Goal: Find specific page/section: Find specific page/section

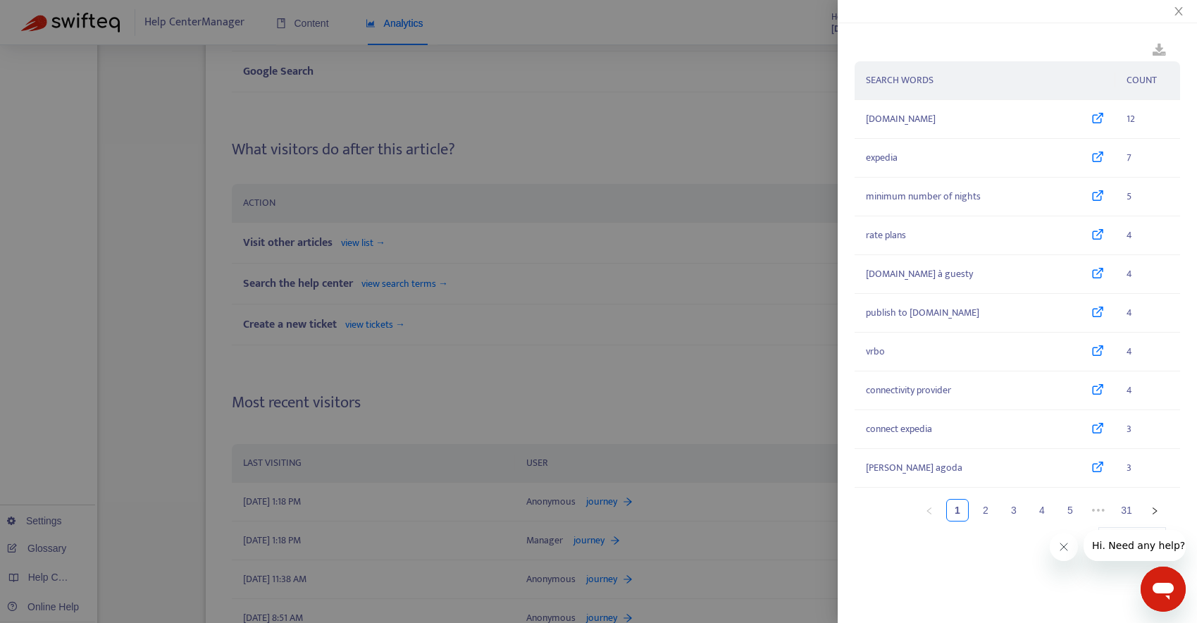
click at [534, 137] on div at bounding box center [598, 311] width 1197 height 623
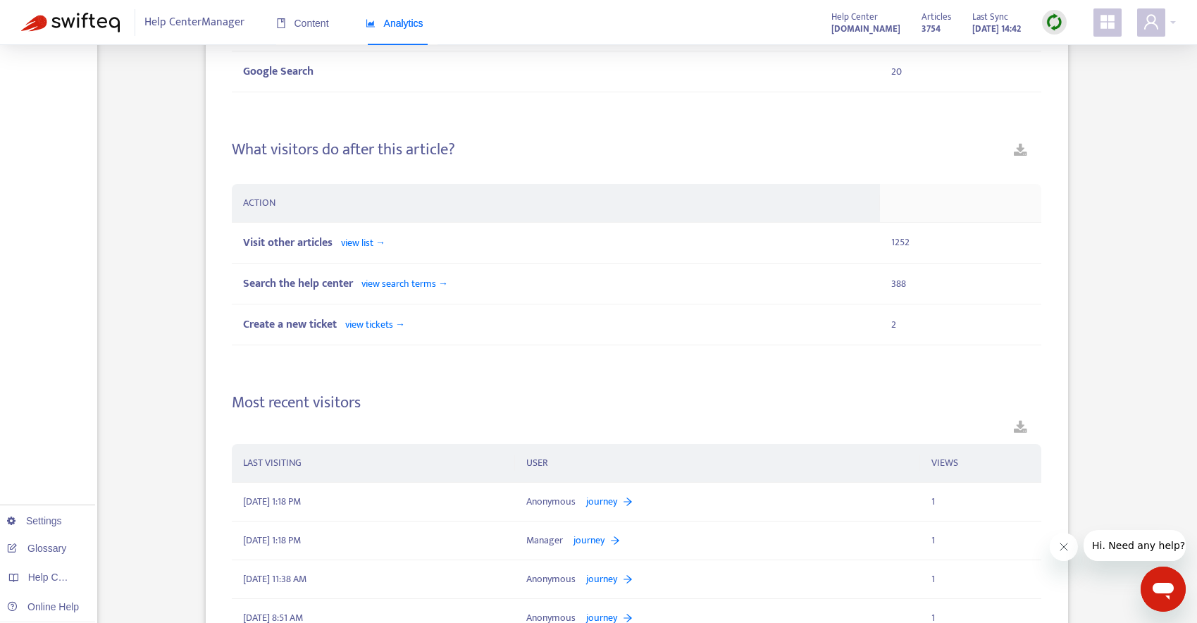
click at [74, 25] on img at bounding box center [70, 23] width 99 height 20
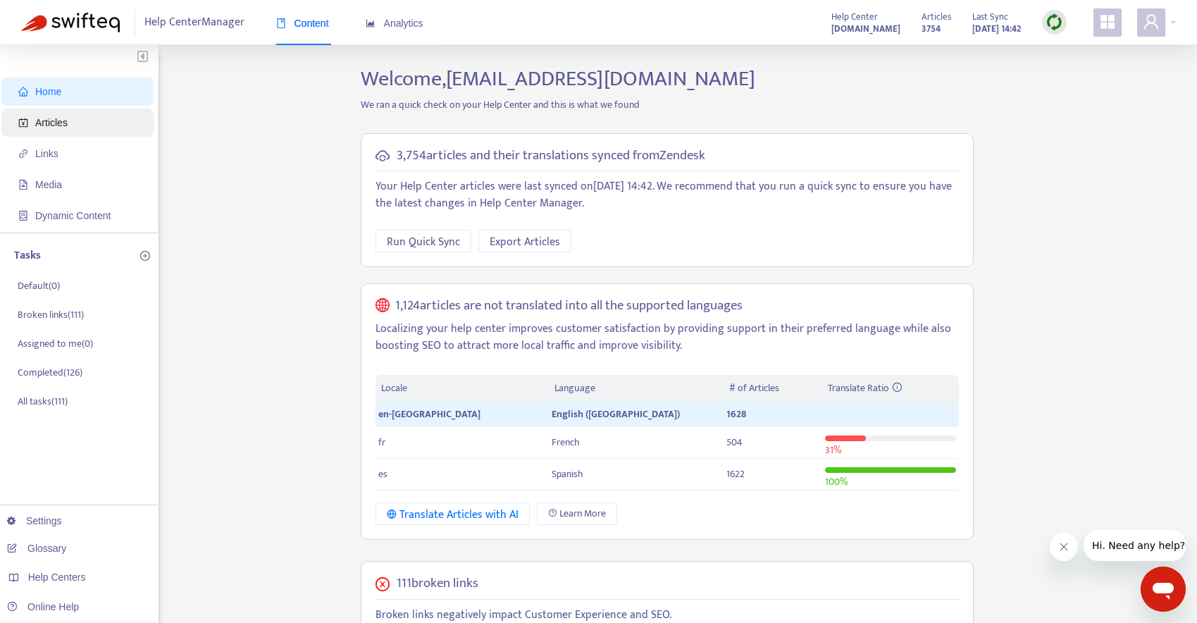
click at [73, 121] on span "Articles" at bounding box center [80, 122] width 124 height 28
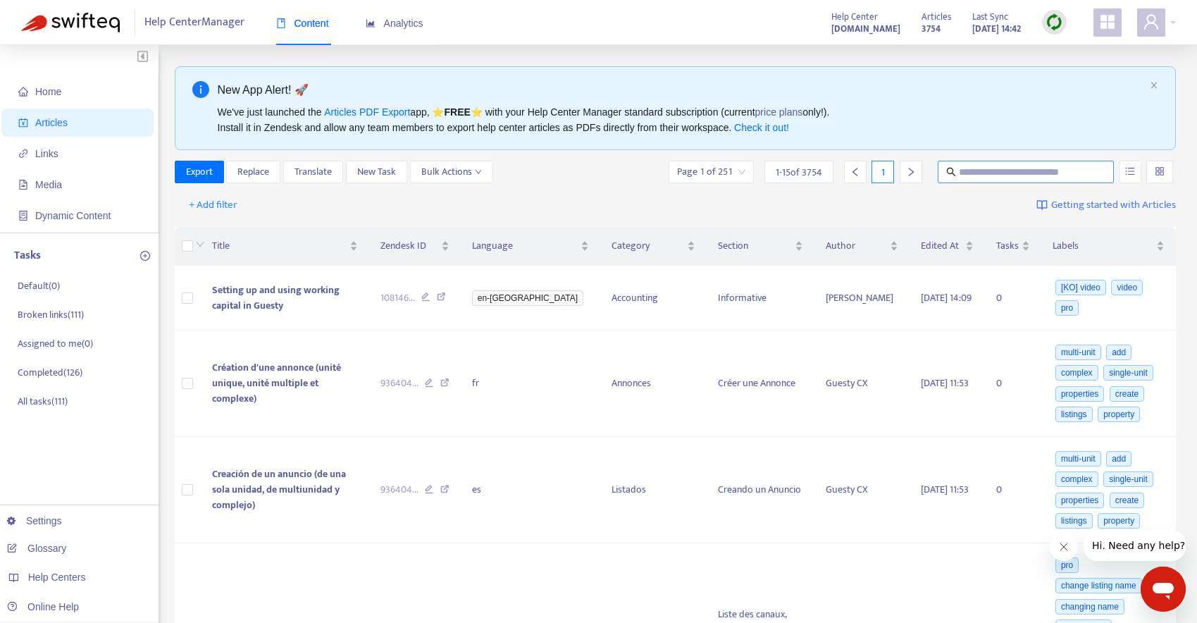
click at [976, 170] on input "text" at bounding box center [1026, 171] width 135 height 15
type input "*********"
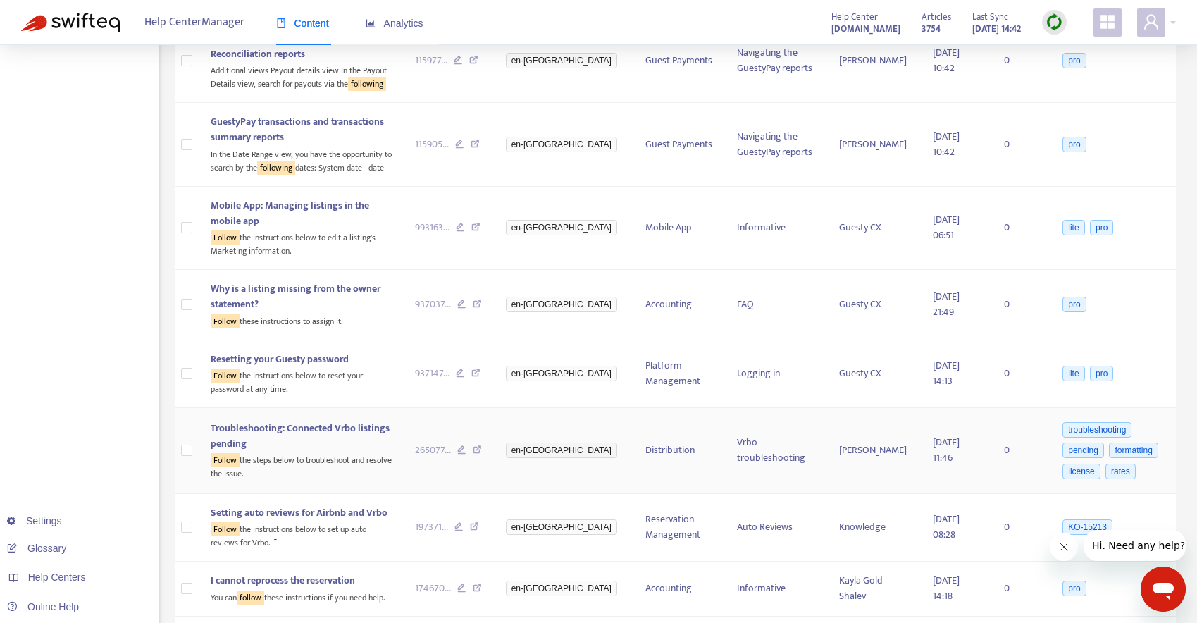
scroll to position [697, 0]
